Goal: Task Accomplishment & Management: Manage account settings

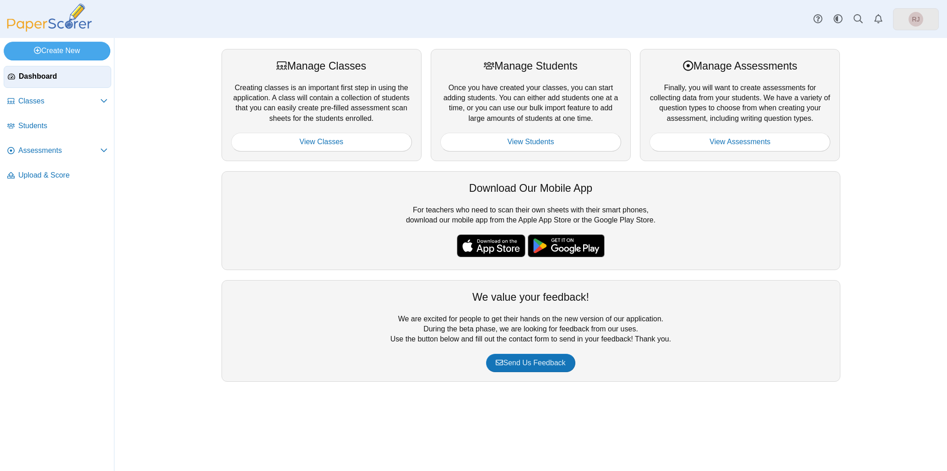
click at [913, 16] on span "RJ" at bounding box center [916, 19] width 8 height 6
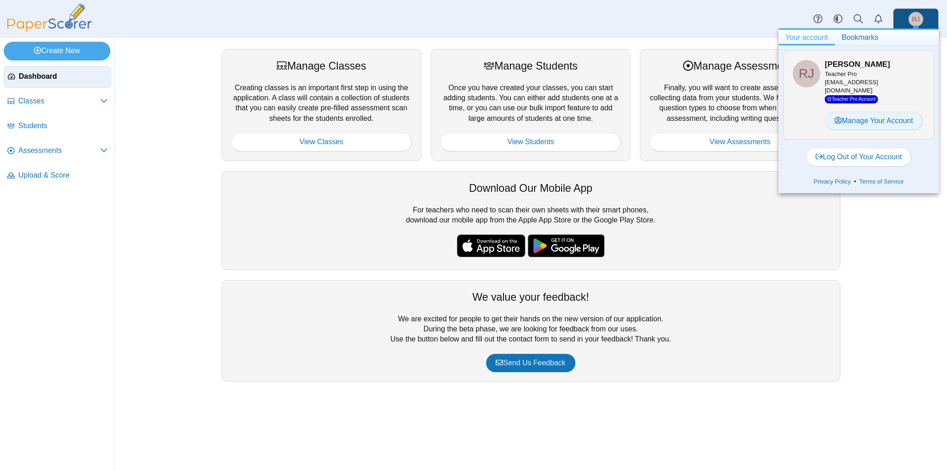
click at [856, 112] on link "Manage Your Account" at bounding box center [874, 121] width 98 height 18
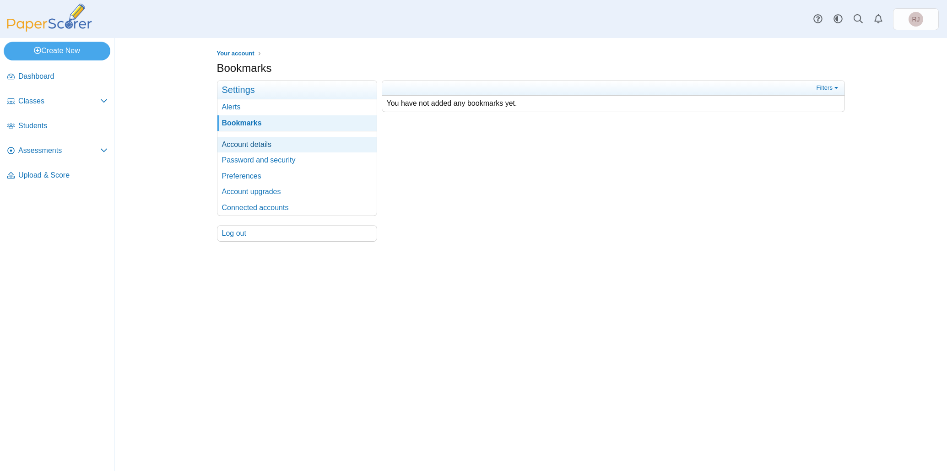
click at [252, 145] on link "Account details" at bounding box center [296, 145] width 159 height 16
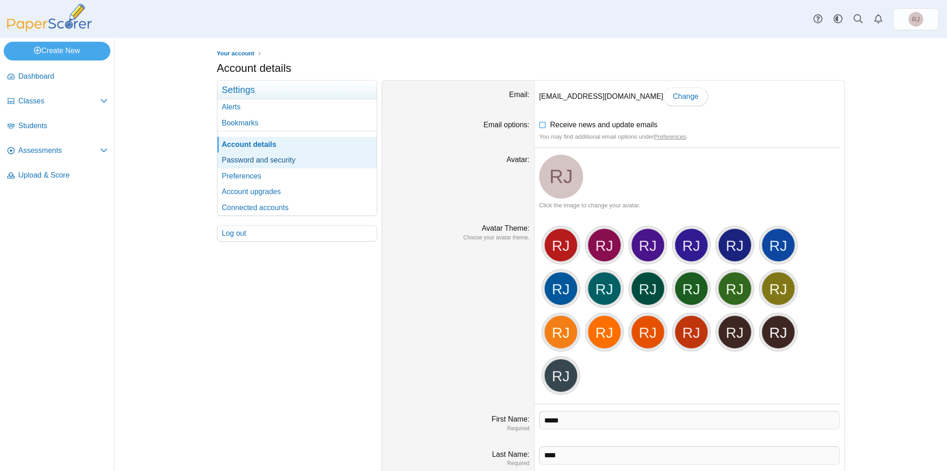
click at [250, 157] on link "Password and security" at bounding box center [296, 160] width 159 height 16
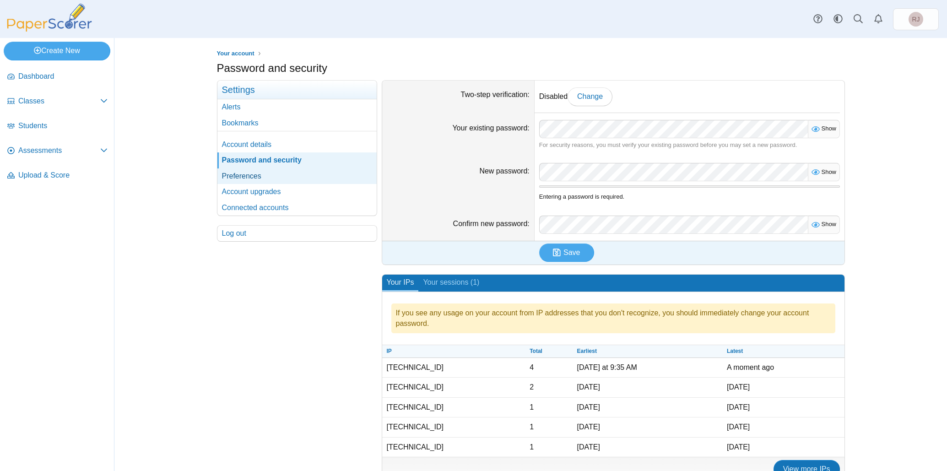
click at [250, 176] on link "Preferences" at bounding box center [296, 176] width 159 height 16
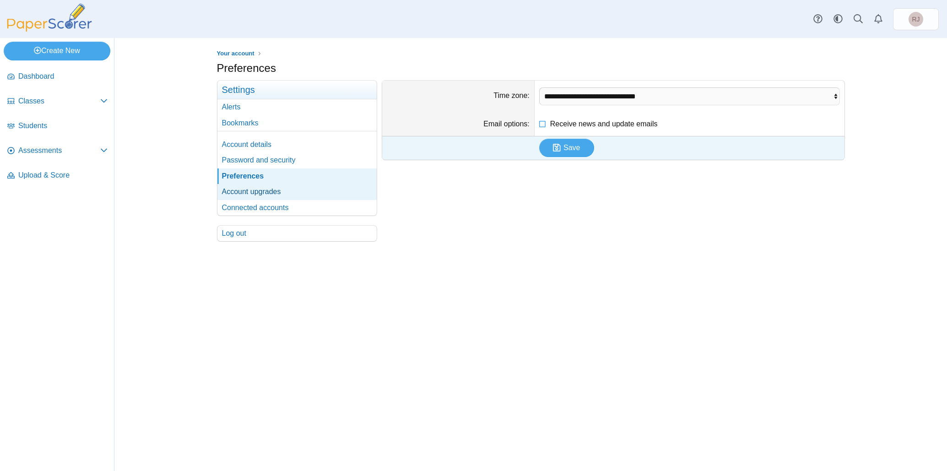
click at [247, 189] on link "Account upgrades" at bounding box center [296, 192] width 159 height 16
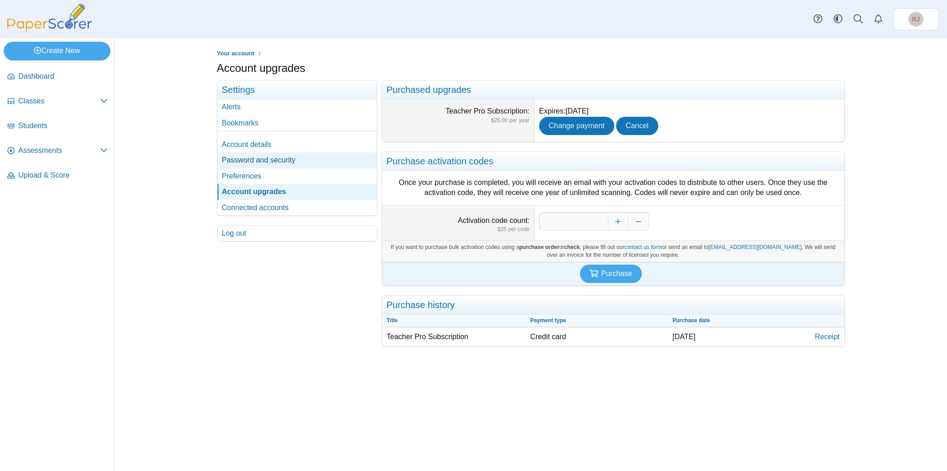
click at [266, 160] on link "Password and security" at bounding box center [296, 160] width 159 height 16
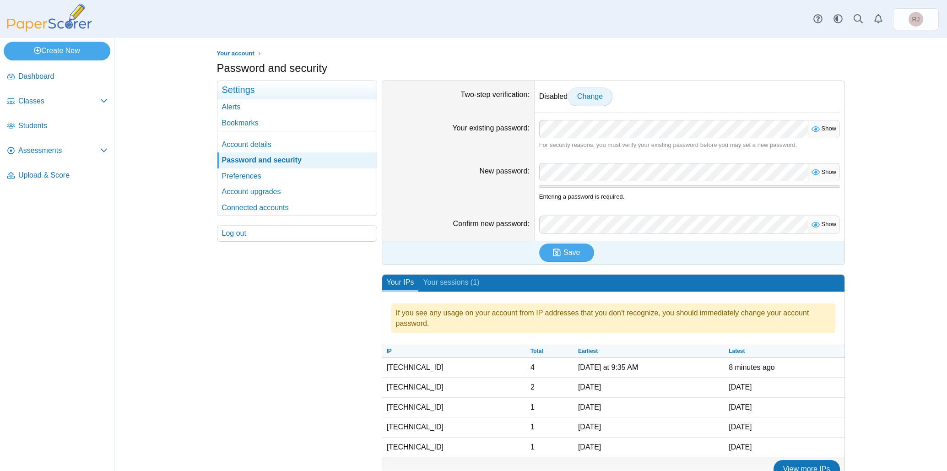
click at [594, 97] on span "Change" at bounding box center [590, 96] width 26 height 8
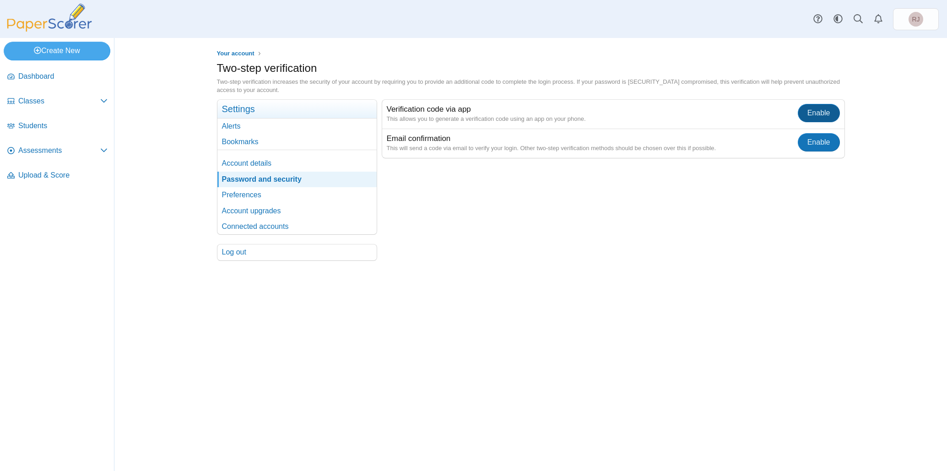
click at [815, 113] on span "Enable" at bounding box center [818, 113] width 23 height 8
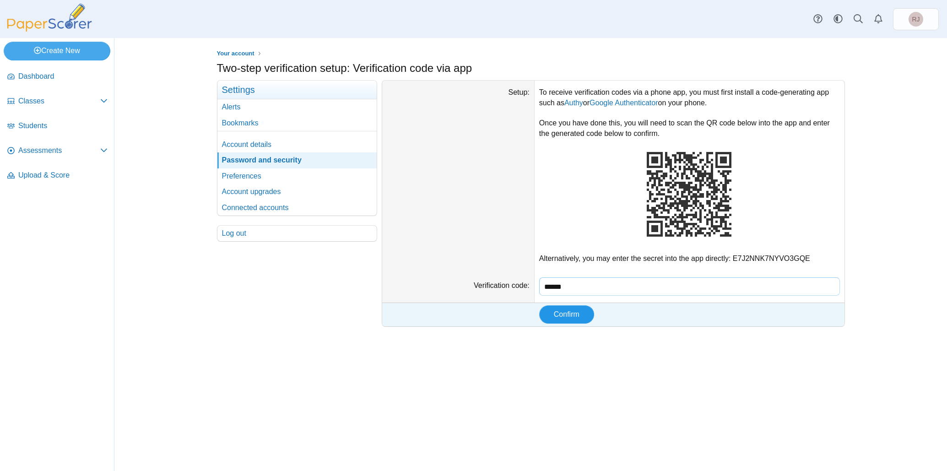
type input "******"
click at [556, 311] on span "Confirm" at bounding box center [567, 314] width 26 height 8
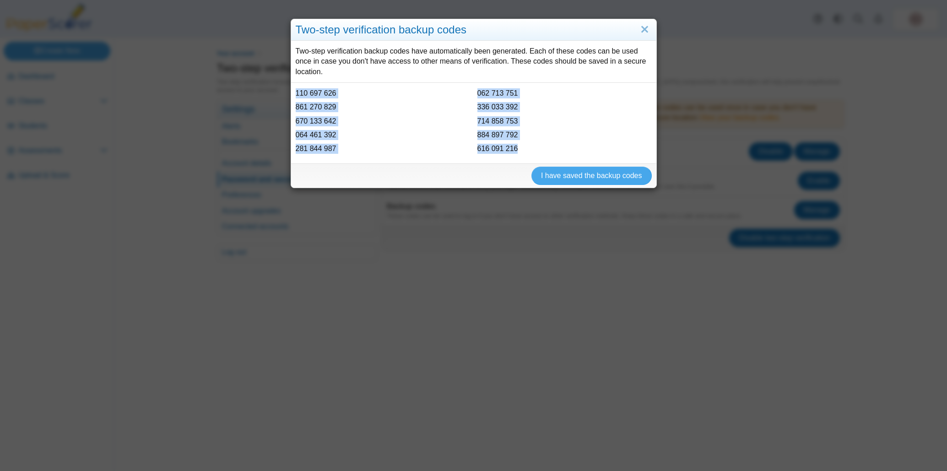
drag, startPoint x: 297, startPoint y: 92, endPoint x: 518, endPoint y: 156, distance: 229.7
click at [518, 156] on ul "110 697 626 861 270 829 670 133 642 064 461 392 281 844 987 062 713 751 336 033…" at bounding box center [474, 123] width 356 height 70
click at [542, 124] on div "714 858 753" at bounding box center [564, 121] width 174 height 10
drag, startPoint x: 297, startPoint y: 91, endPoint x: 531, endPoint y: 152, distance: 242.2
click at [531, 152] on ul "110 697 626 861 270 829 670 133 642 064 461 392 281 844 987 062 713 751 336 033…" at bounding box center [474, 123] width 356 height 70
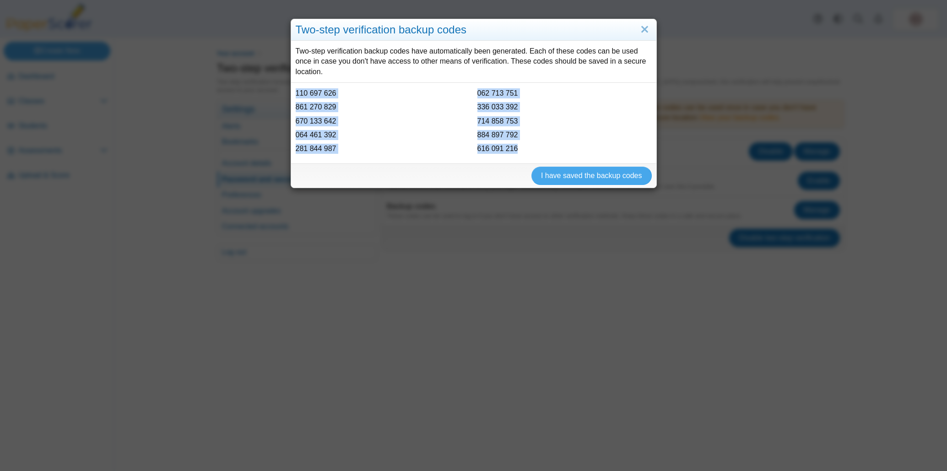
copy ul "110 697 626 861 270 829 670 133 642 064 461 392 281 844 987 062 713 751 336 033…"
drag, startPoint x: 299, startPoint y: 49, endPoint x: 340, endPoint y: 70, distance: 45.9
click at [340, 70] on div "Two-step verification backup codes have automatically been generated. Each of t…" at bounding box center [473, 62] width 365 height 42
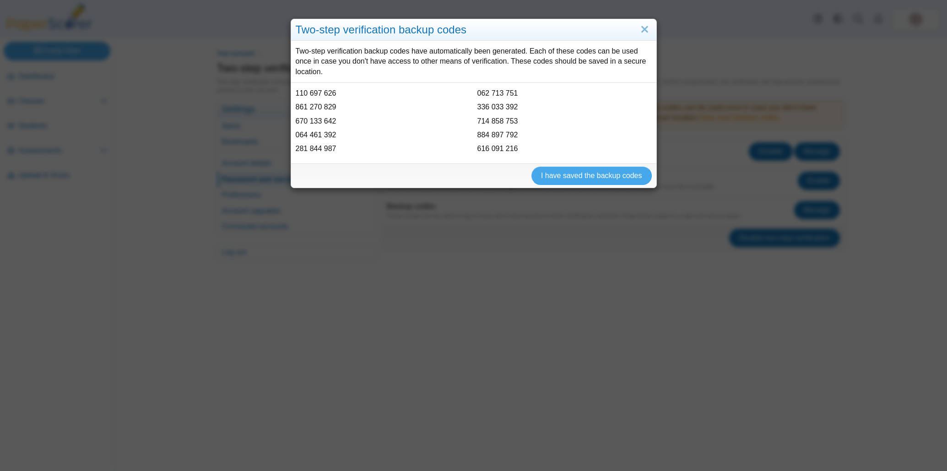
drag, startPoint x: 330, startPoint y: 73, endPoint x: 286, endPoint y: 49, distance: 51.0
click at [286, 49] on div "Two-step verification backup codes Two-step verification backup codes have auto…" at bounding box center [473, 235] width 947 height 471
copy div "Two-step verification backup codes have automatically been generated. Each of t…"
click at [560, 174] on span "I have saved the backup codes" at bounding box center [591, 176] width 101 height 8
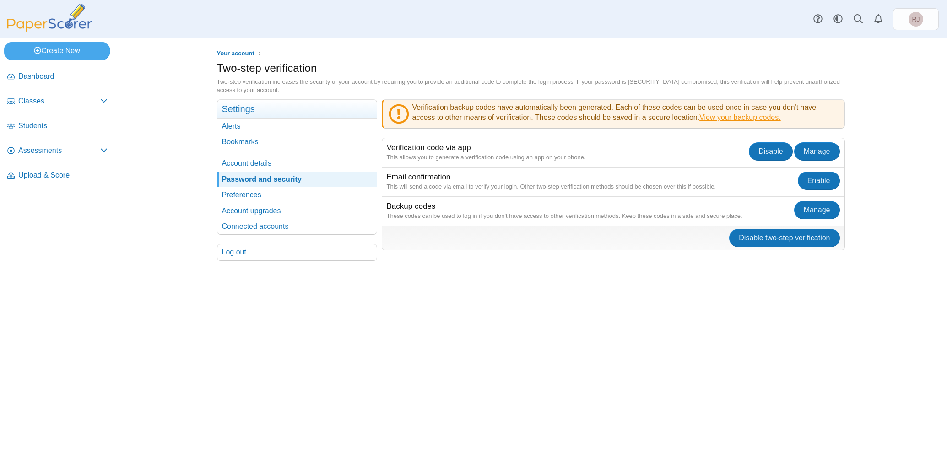
click at [713, 115] on link "View your backup codes." at bounding box center [739, 117] width 81 height 8
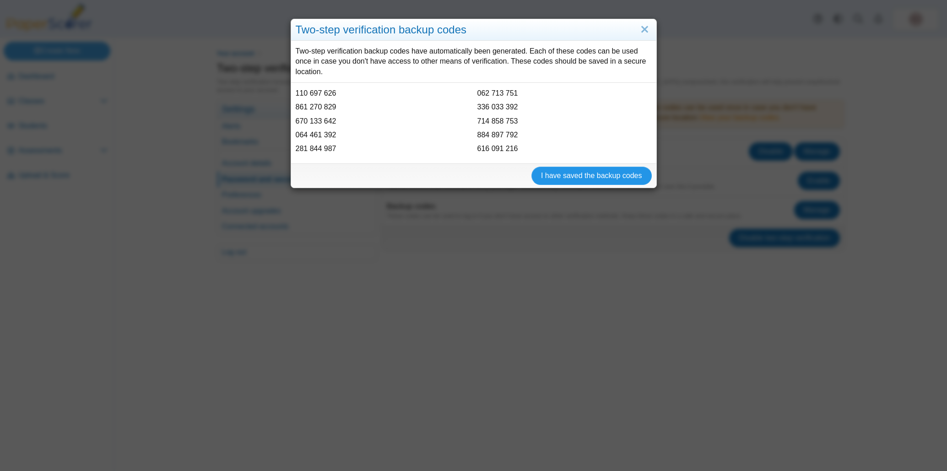
click at [570, 175] on span "I have saved the backup codes" at bounding box center [591, 176] width 101 height 8
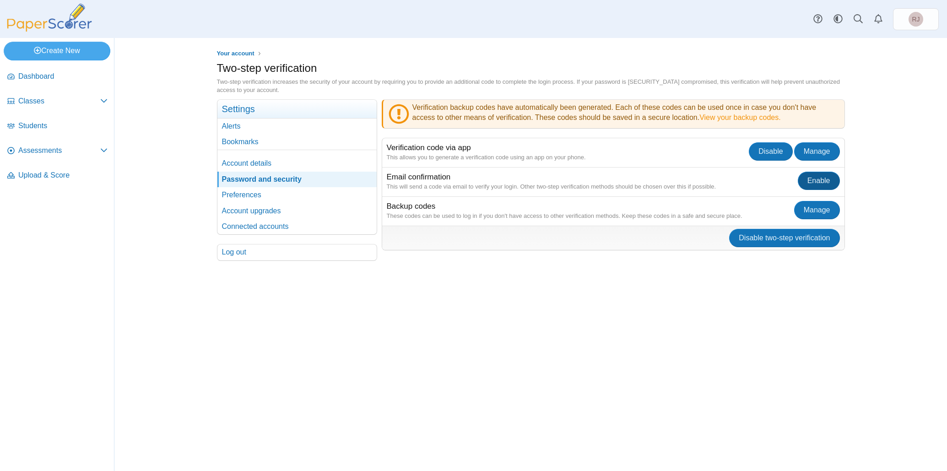
click at [824, 177] on span "Enable" at bounding box center [818, 181] width 23 height 8
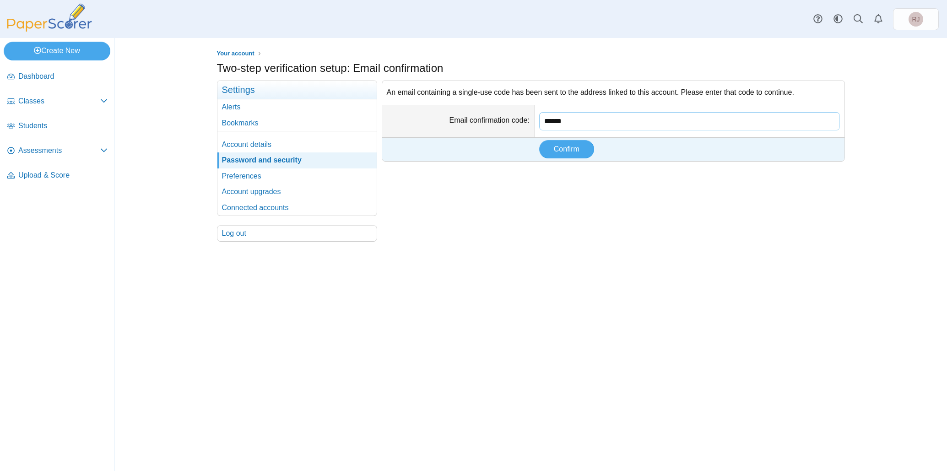
type input "******"
click at [756, 185] on div "An email containing a single-use code has been sent to the address linked to th…" at bounding box center [611, 161] width 468 height 162
click at [577, 151] on span "Confirm" at bounding box center [567, 149] width 26 height 8
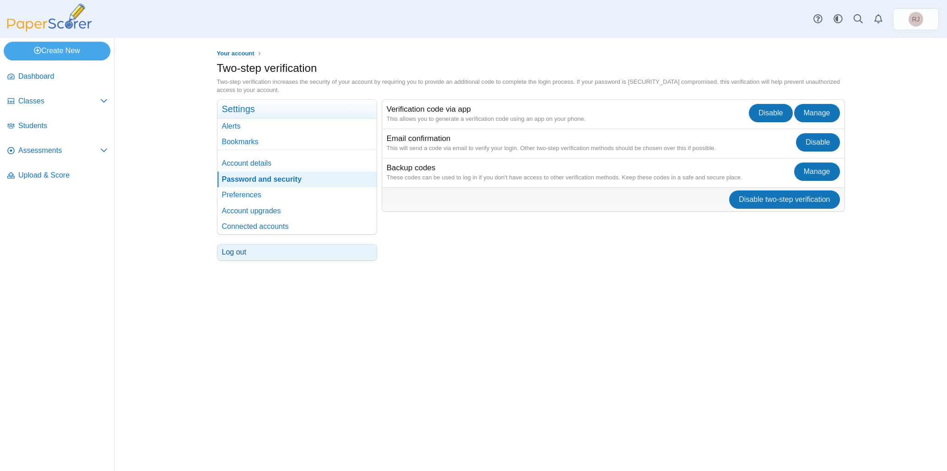
click at [240, 254] on link "Log out" at bounding box center [296, 252] width 159 height 16
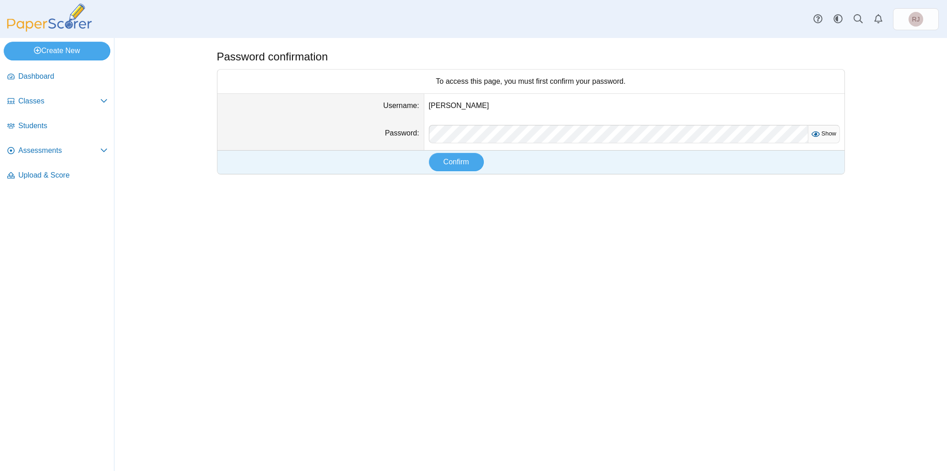
click at [817, 131] on icon at bounding box center [814, 133] width 7 height 6
click at [817, 131] on icon at bounding box center [815, 133] width 7 height 6
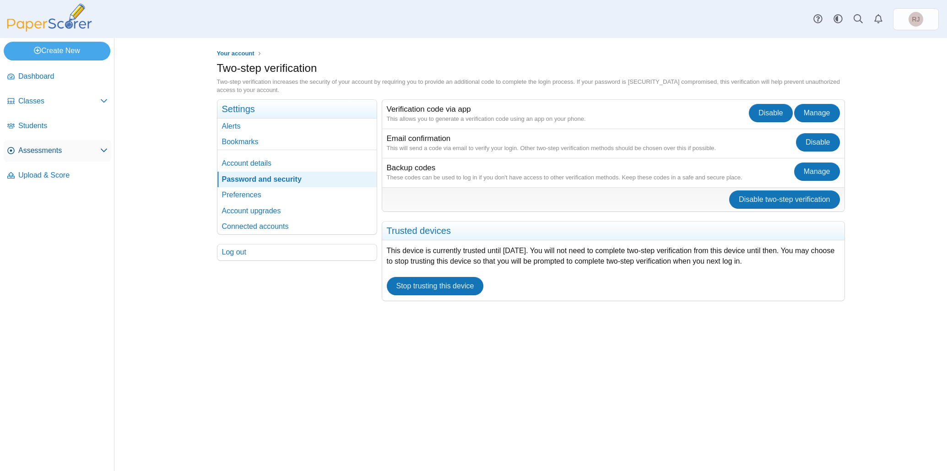
click at [44, 152] on span "Assessments" at bounding box center [59, 151] width 82 height 10
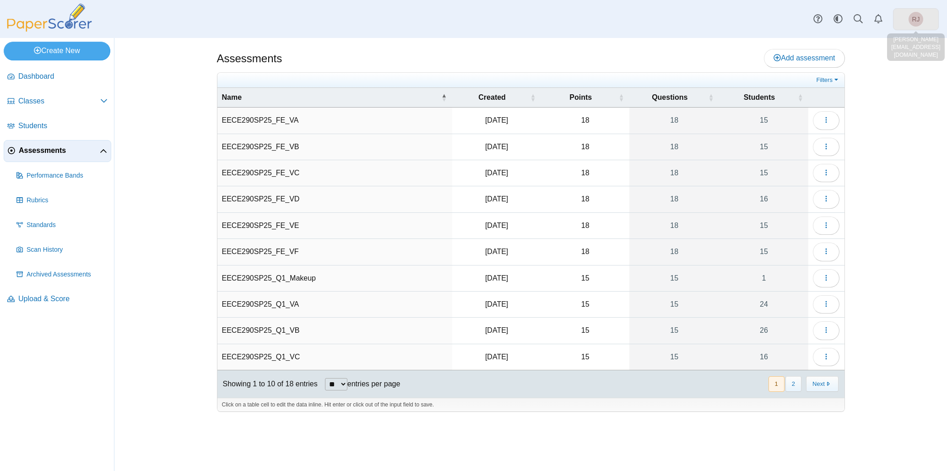
click at [919, 20] on span "RJ" at bounding box center [916, 19] width 8 height 6
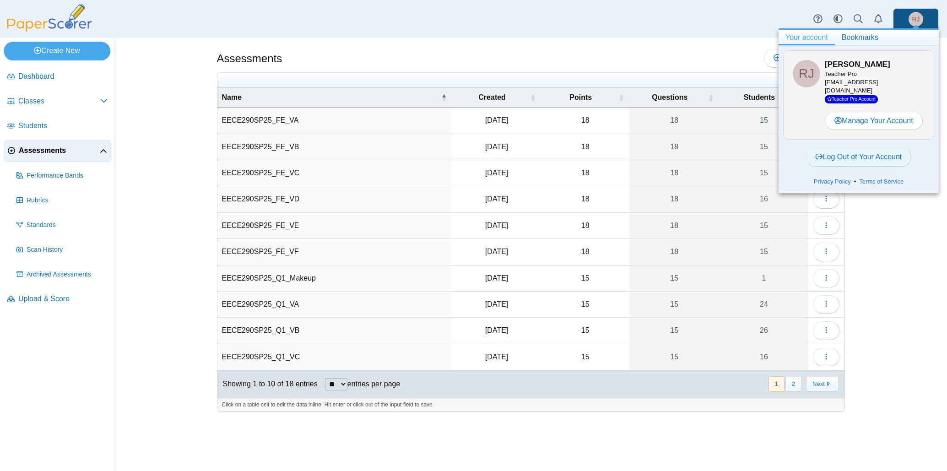
click at [870, 148] on link "Log Out of Your Account" at bounding box center [859, 157] width 106 height 18
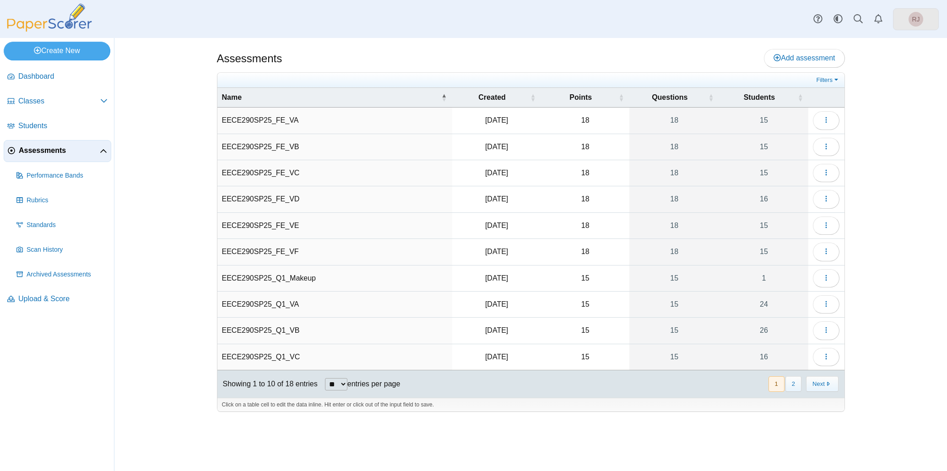
click at [923, 20] on link "RJ" at bounding box center [916, 19] width 46 height 22
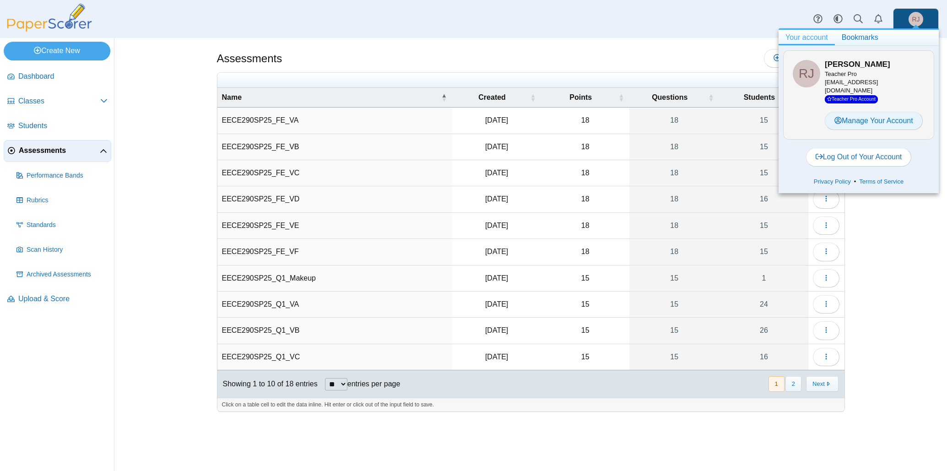
click at [869, 113] on link "Manage Your Account" at bounding box center [874, 121] width 98 height 18
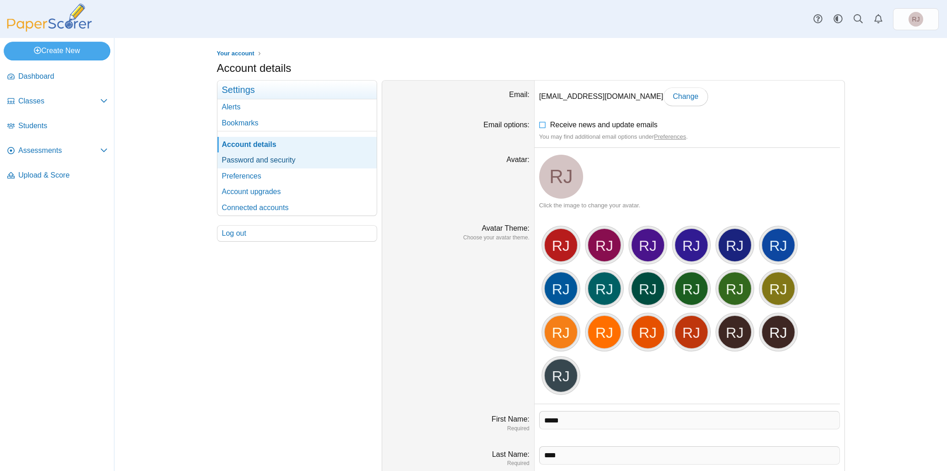
click at [240, 158] on link "Password and security" at bounding box center [296, 160] width 159 height 16
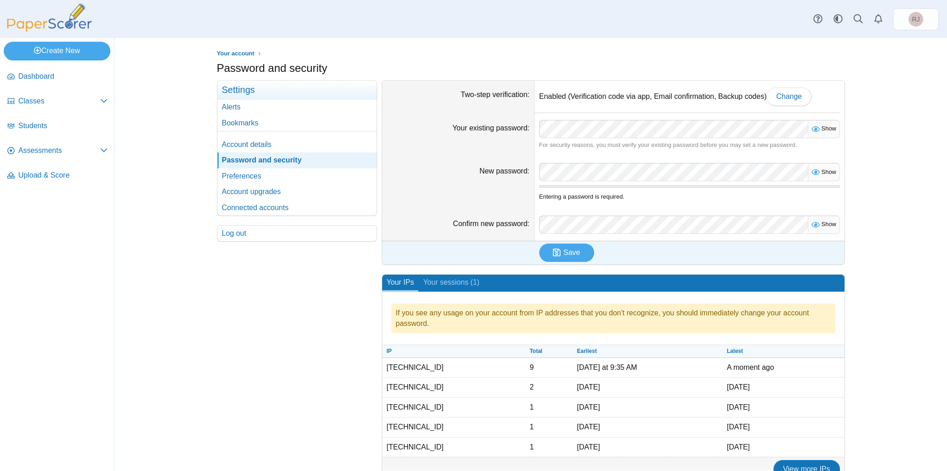
click at [456, 62] on div "Password and security" at bounding box center [531, 69] width 628 height 18
click at [795, 95] on span "Change" at bounding box center [789, 96] width 26 height 8
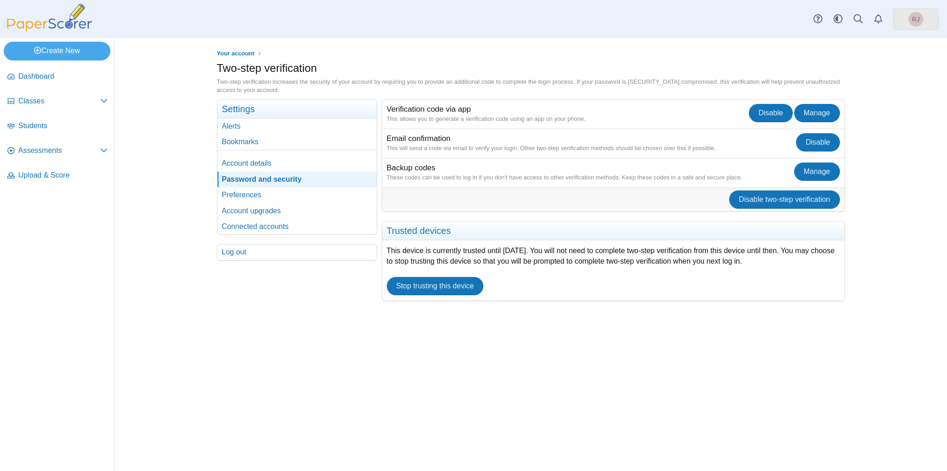
click at [927, 19] on link "RJ" at bounding box center [916, 19] width 46 height 22
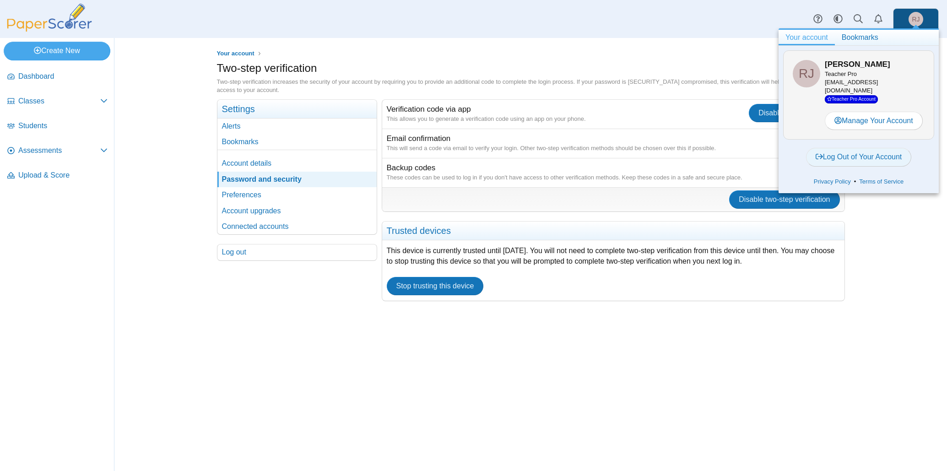
click at [854, 148] on link "Log Out of Your Account" at bounding box center [859, 157] width 106 height 18
